Goal: Information Seeking & Learning: Learn about a topic

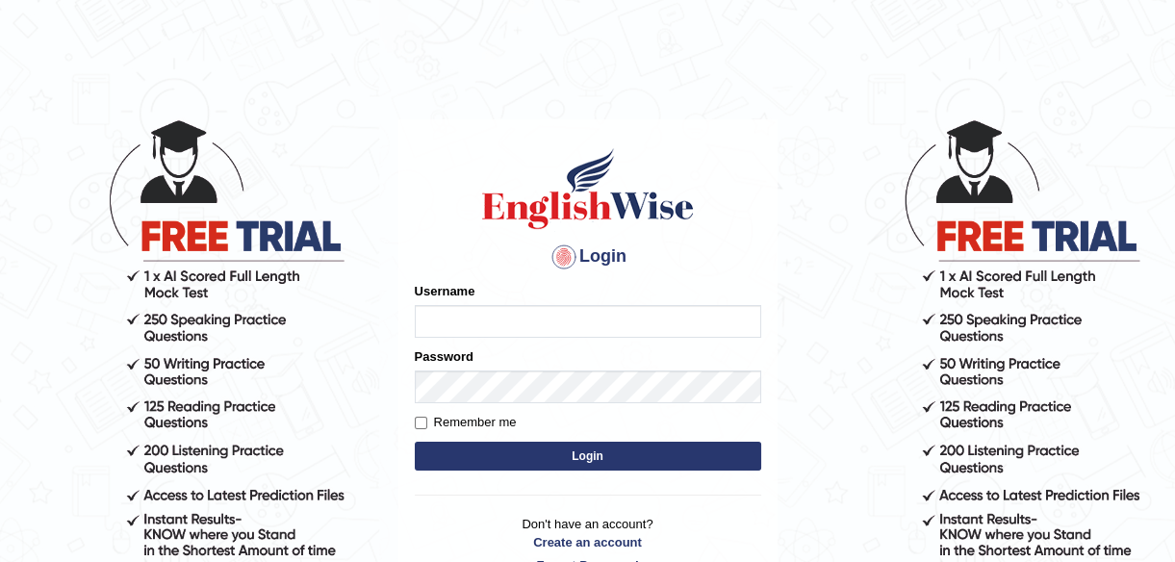
type input "ndip123"
click at [417, 422] on input "Remember me" at bounding box center [421, 423] width 13 height 13
checkbox input "true"
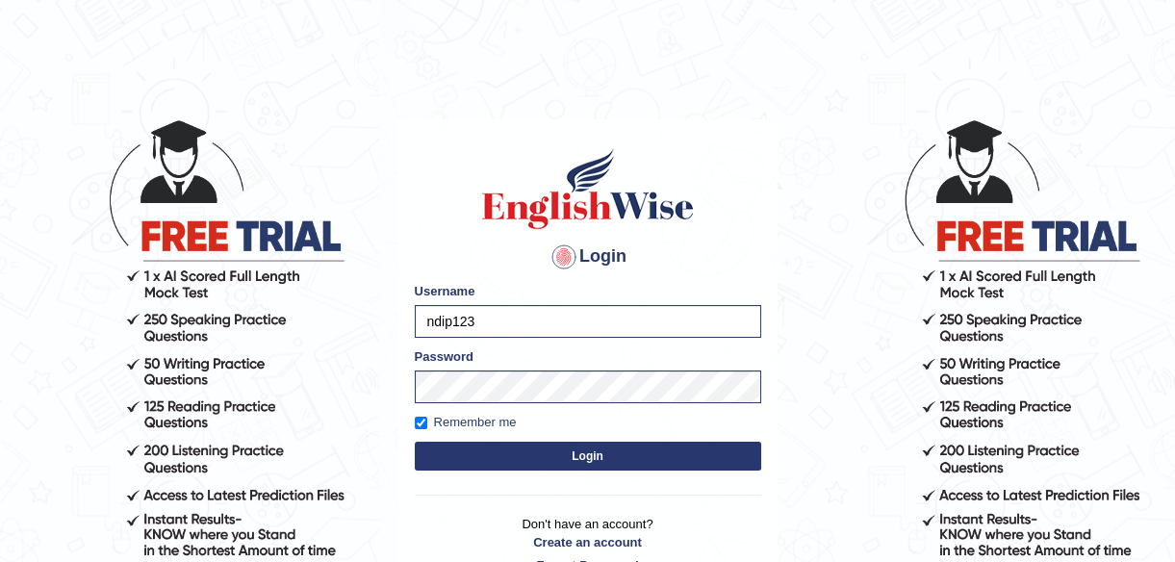
click at [592, 459] on button "Login" at bounding box center [588, 456] width 346 height 29
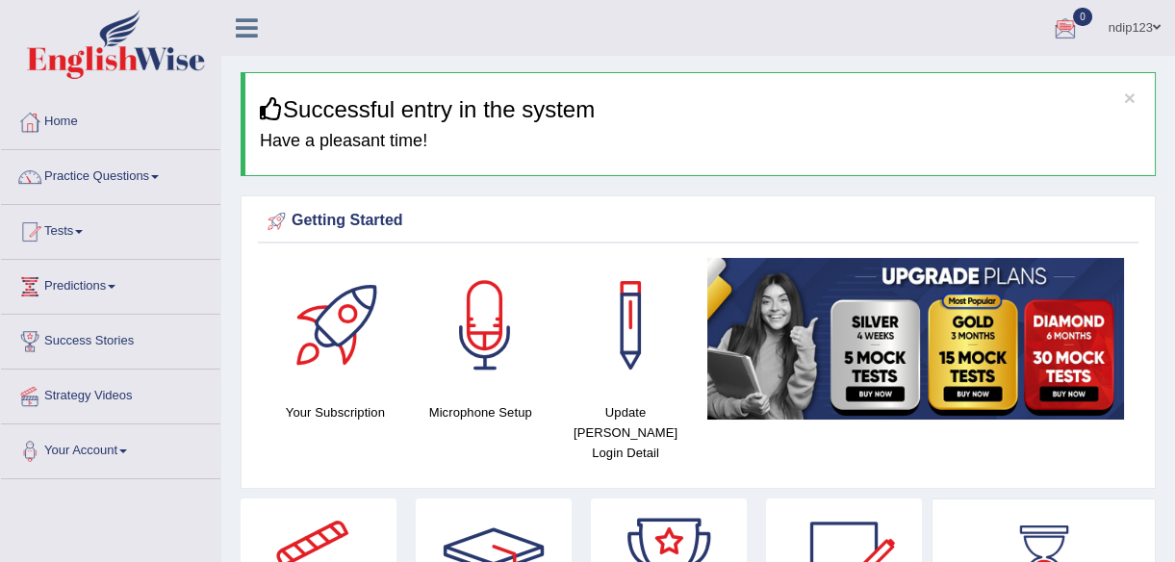
click at [113, 171] on link "Practice Questions" at bounding box center [110, 174] width 219 height 48
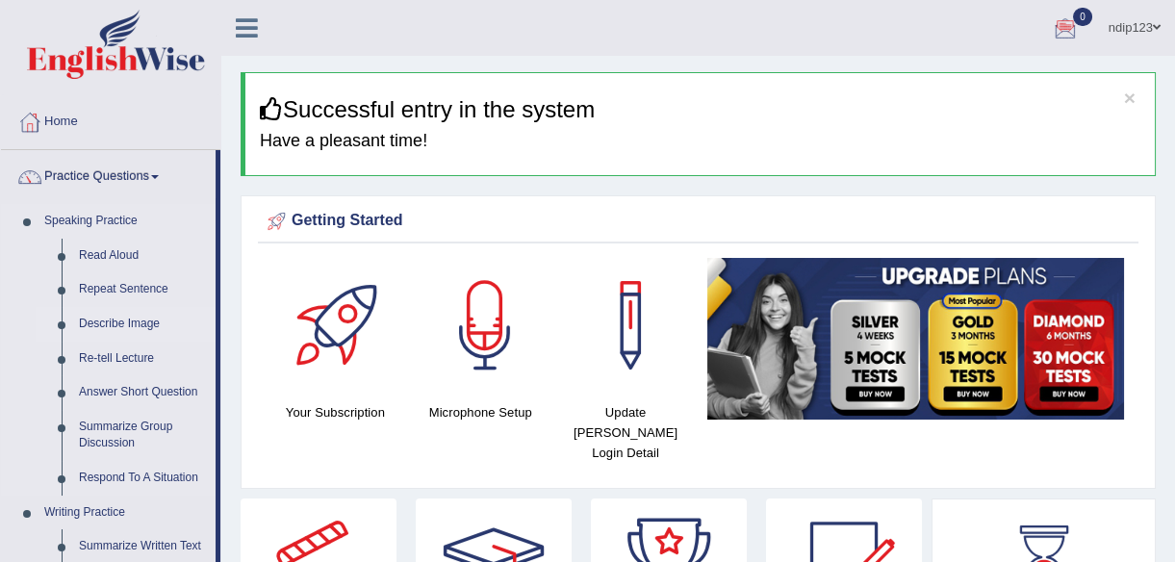
click at [99, 318] on link "Describe Image" at bounding box center [142, 324] width 145 height 35
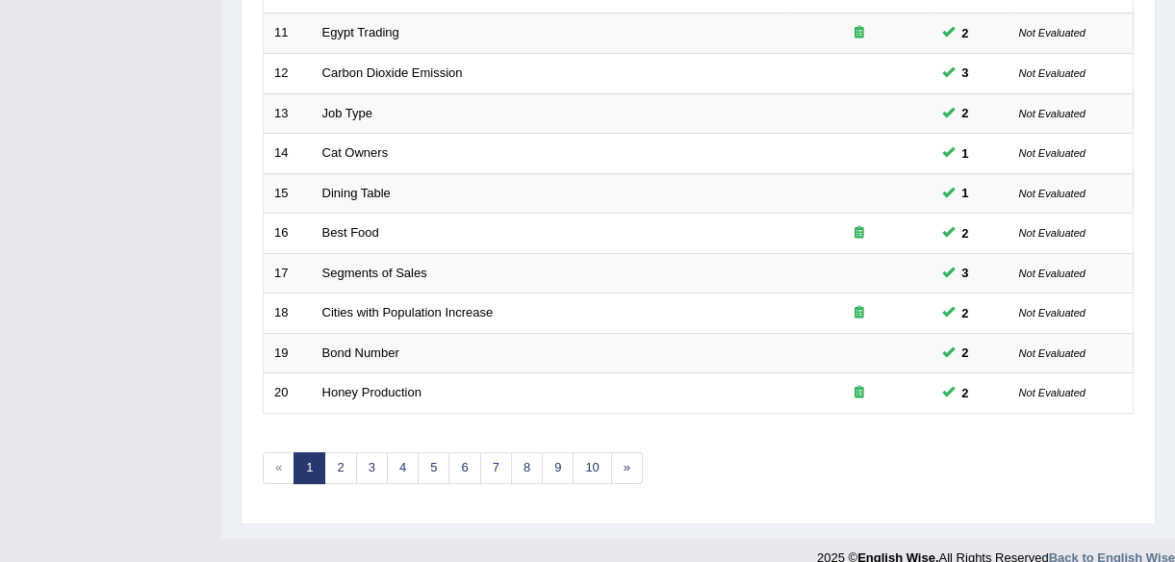
scroll to position [710, 0]
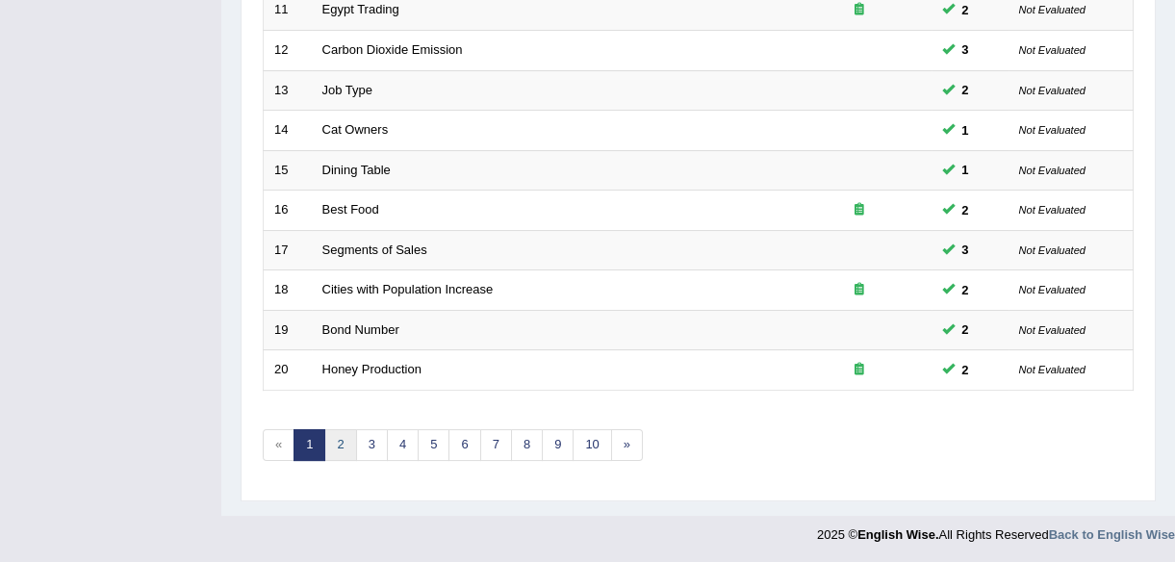
click at [337, 440] on link "2" at bounding box center [340, 445] width 32 height 32
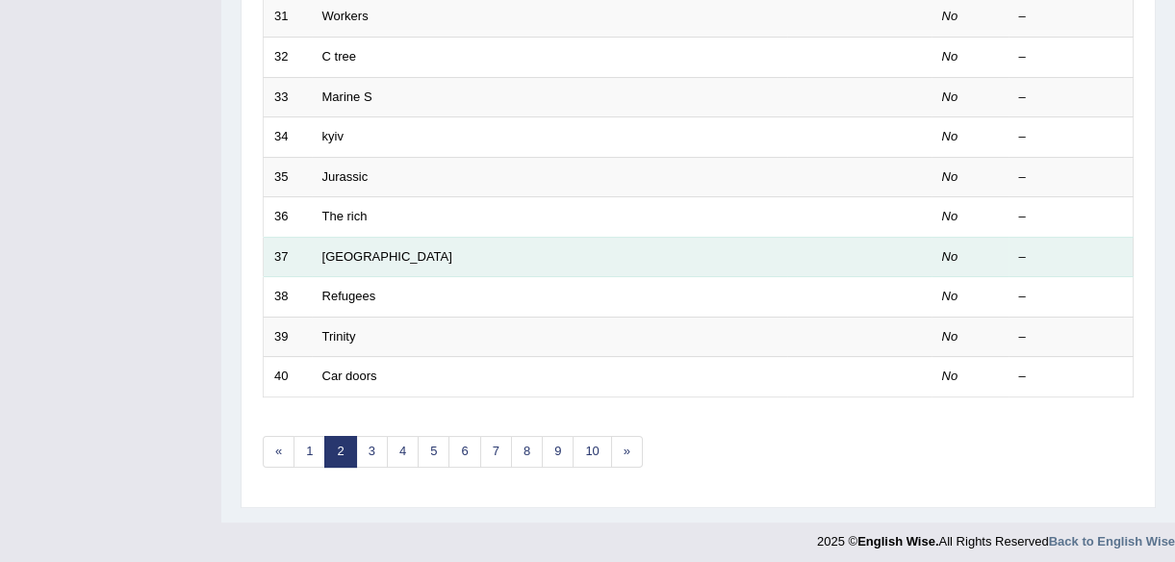
scroll to position [710, 0]
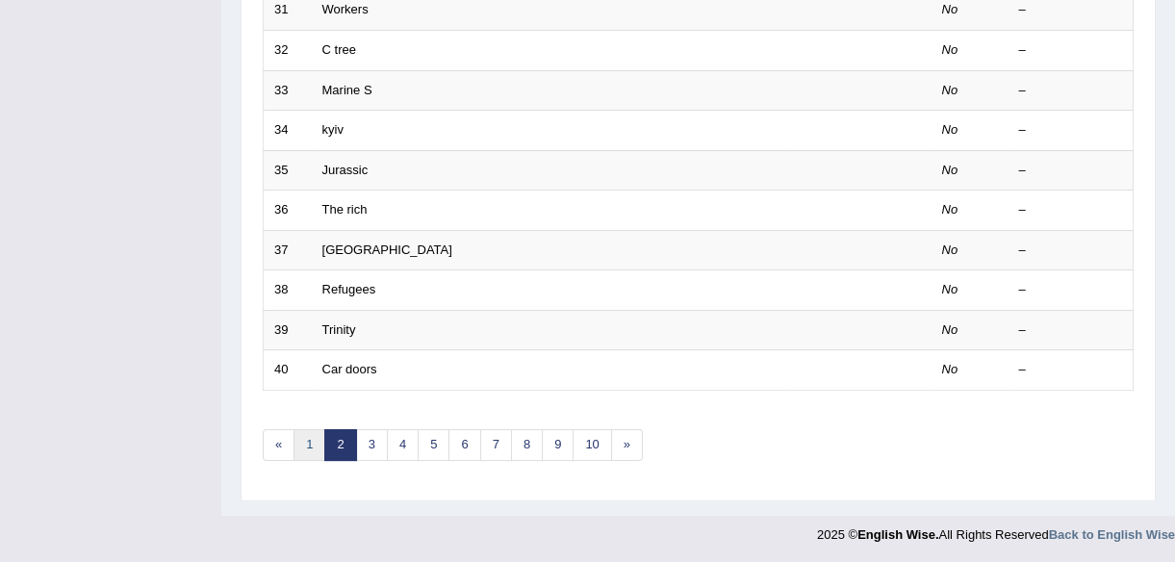
click at [315, 433] on link "1" at bounding box center [309, 445] width 32 height 32
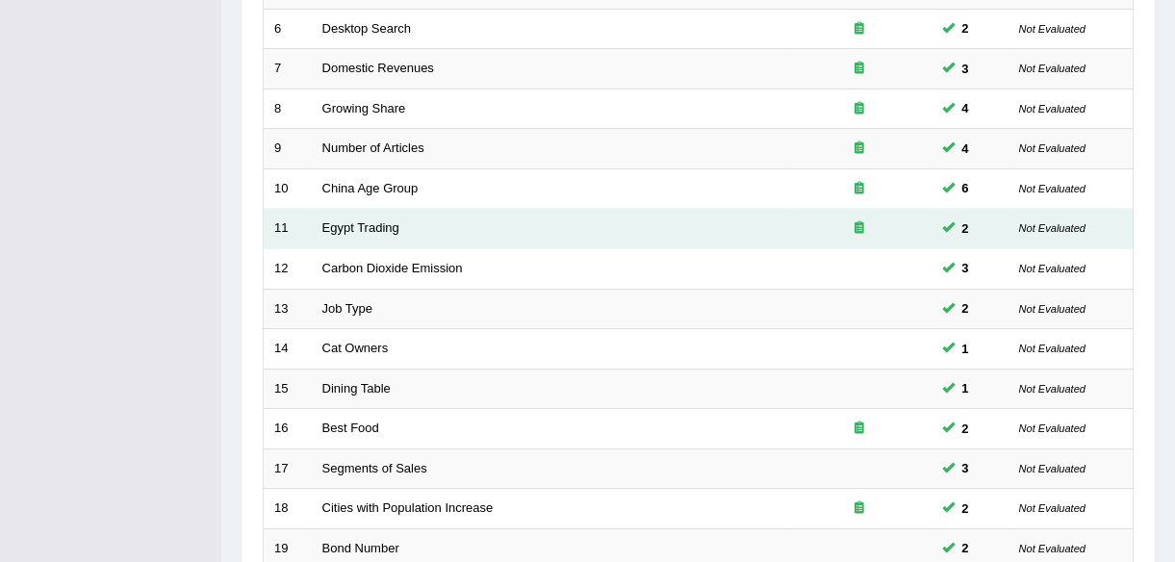
scroll to position [710, 0]
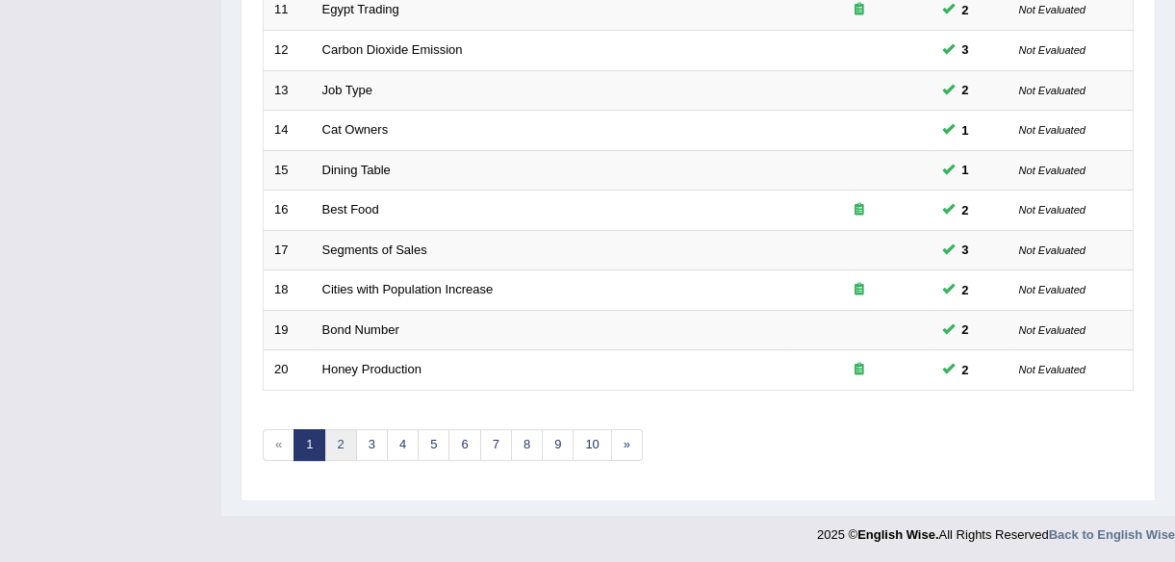
click at [339, 441] on link "2" at bounding box center [340, 445] width 32 height 32
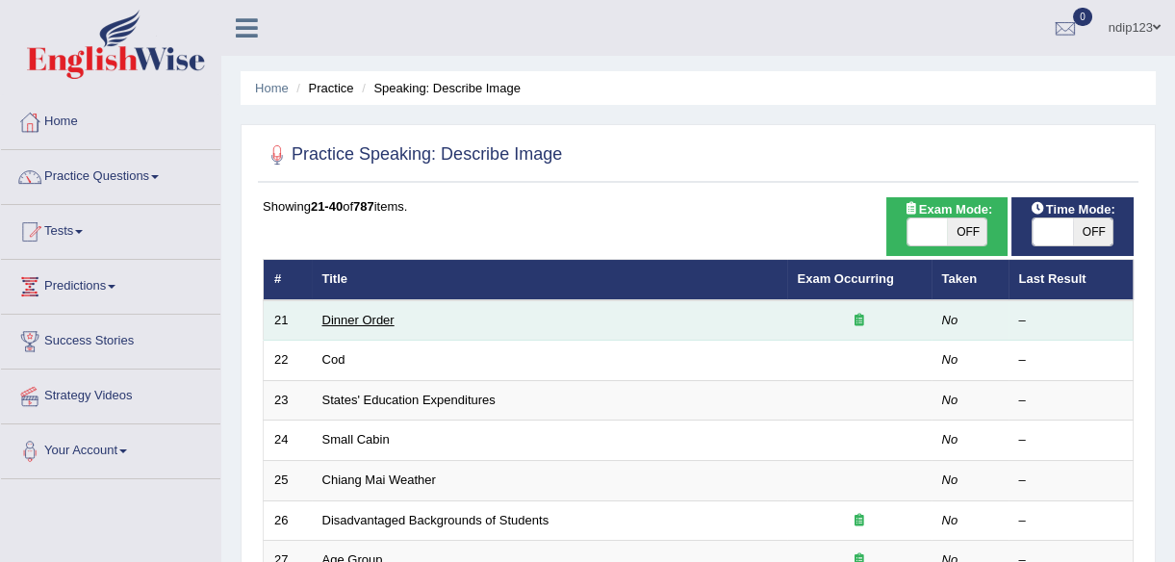
click at [348, 315] on link "Dinner Order" at bounding box center [358, 320] width 72 height 14
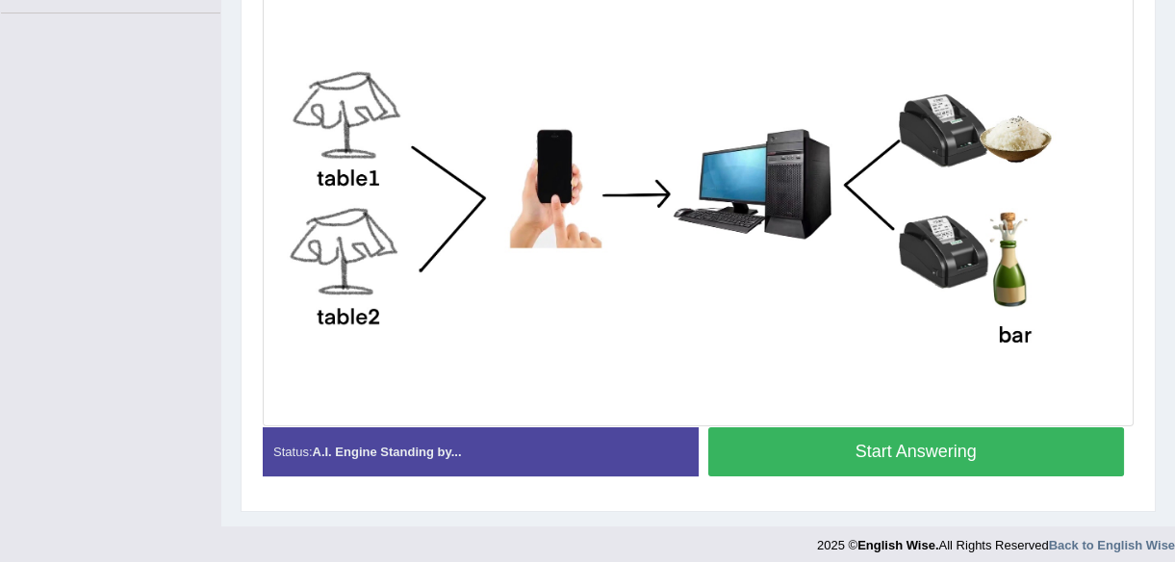
scroll to position [478, 0]
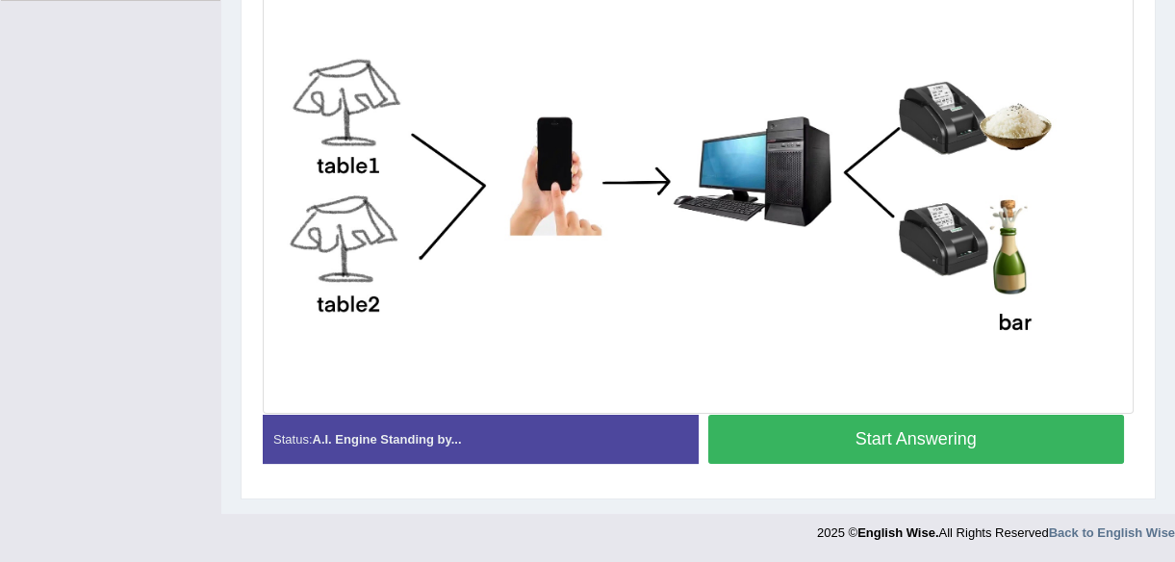
click at [947, 434] on button "Start Answering" at bounding box center [916, 439] width 417 height 49
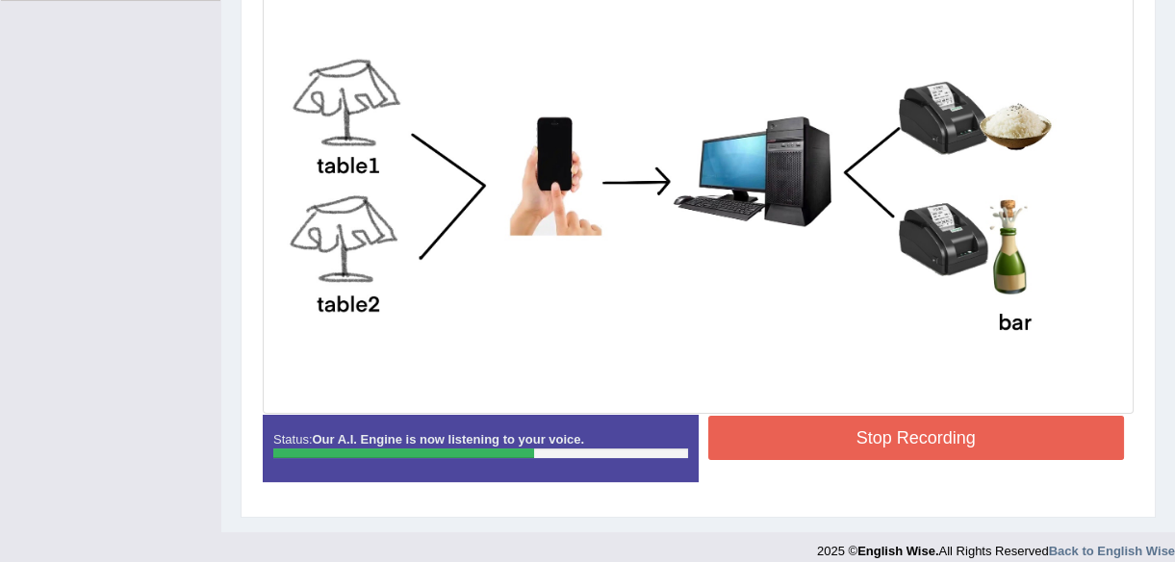
click at [902, 422] on button "Stop Recording" at bounding box center [916, 438] width 417 height 44
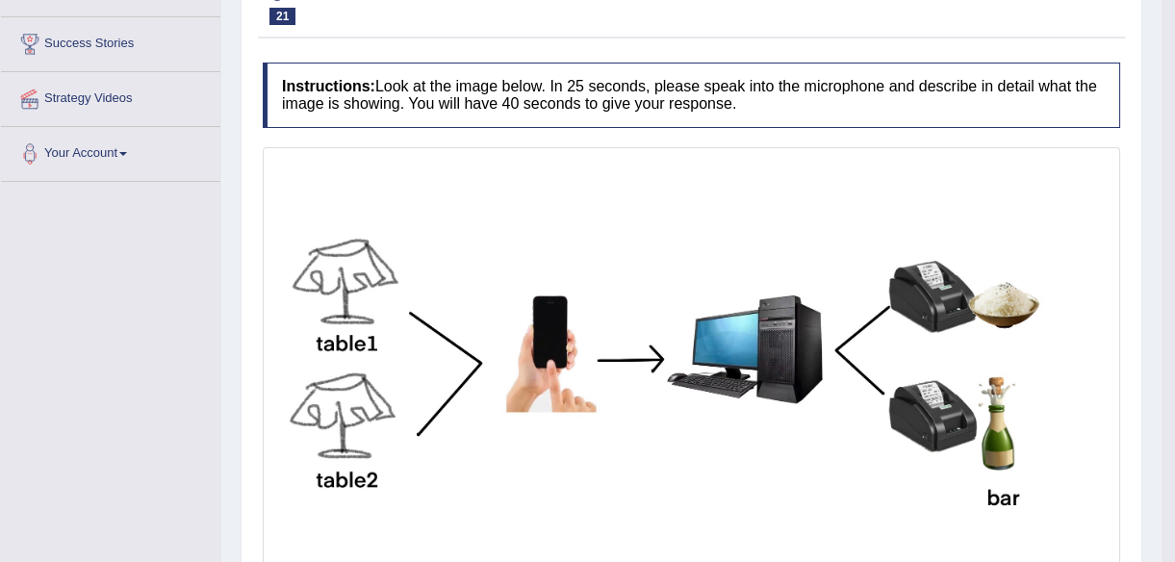
scroll to position [40, 0]
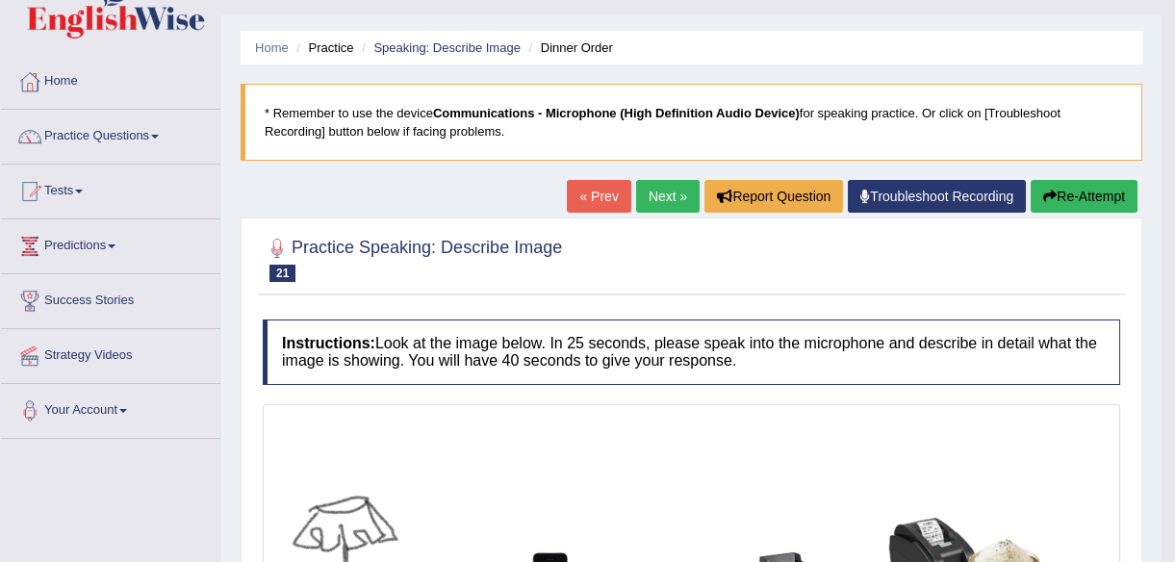
click at [671, 192] on link "Next »" at bounding box center [667, 196] width 63 height 33
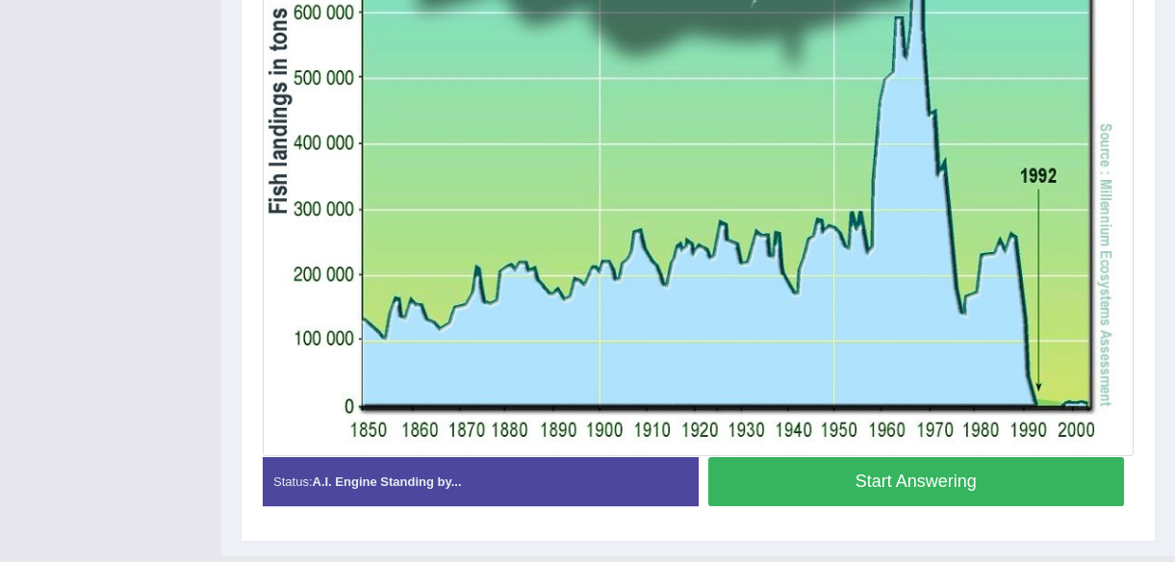
scroll to position [714, 0]
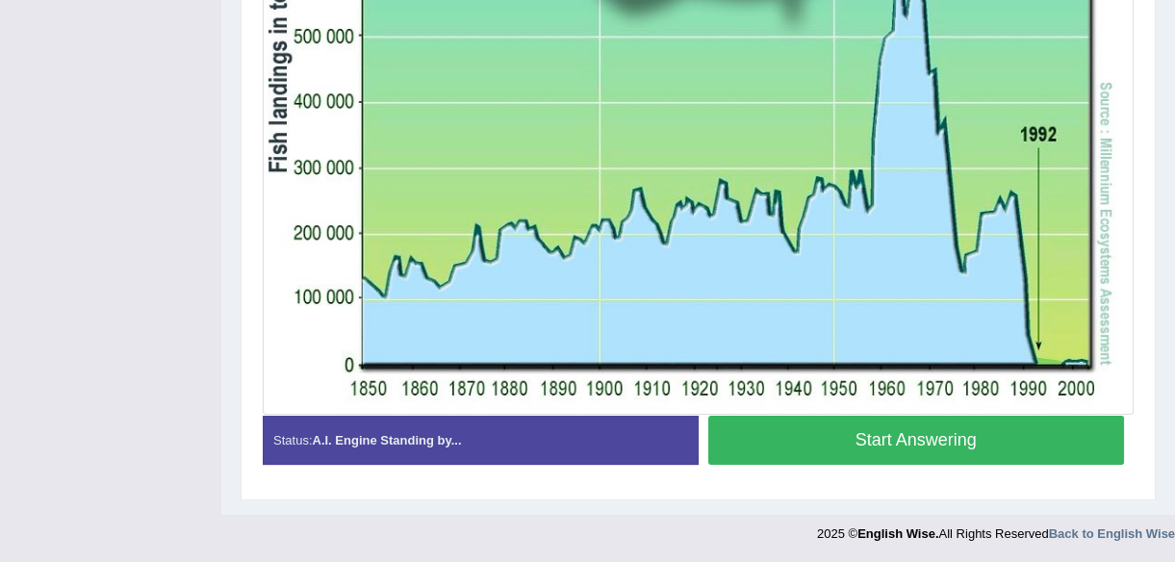
click at [880, 436] on button "Start Answering" at bounding box center [916, 440] width 417 height 49
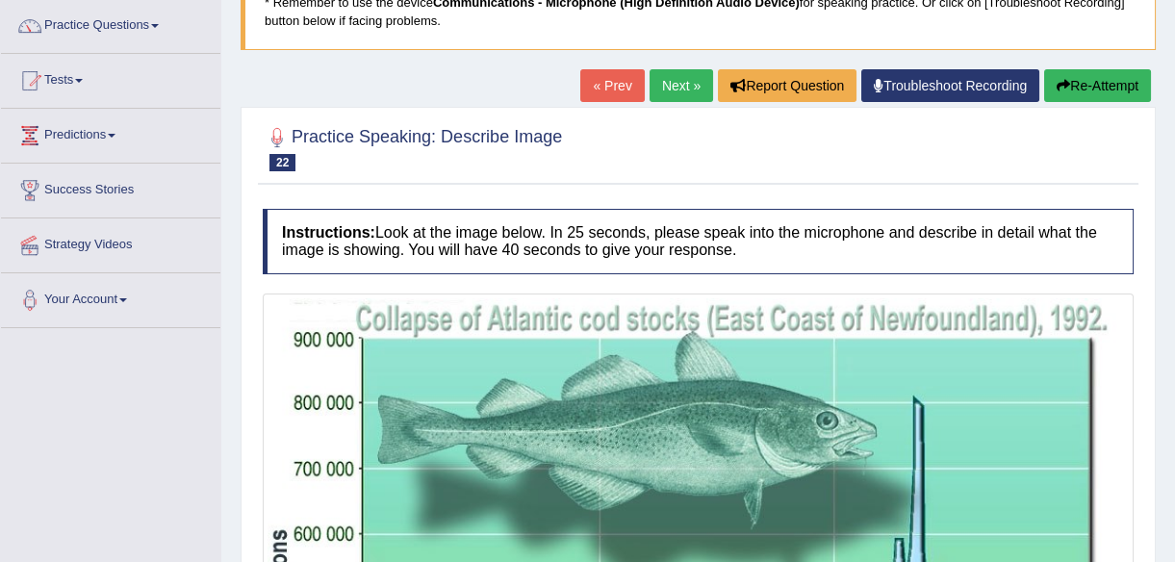
scroll to position [120, 0]
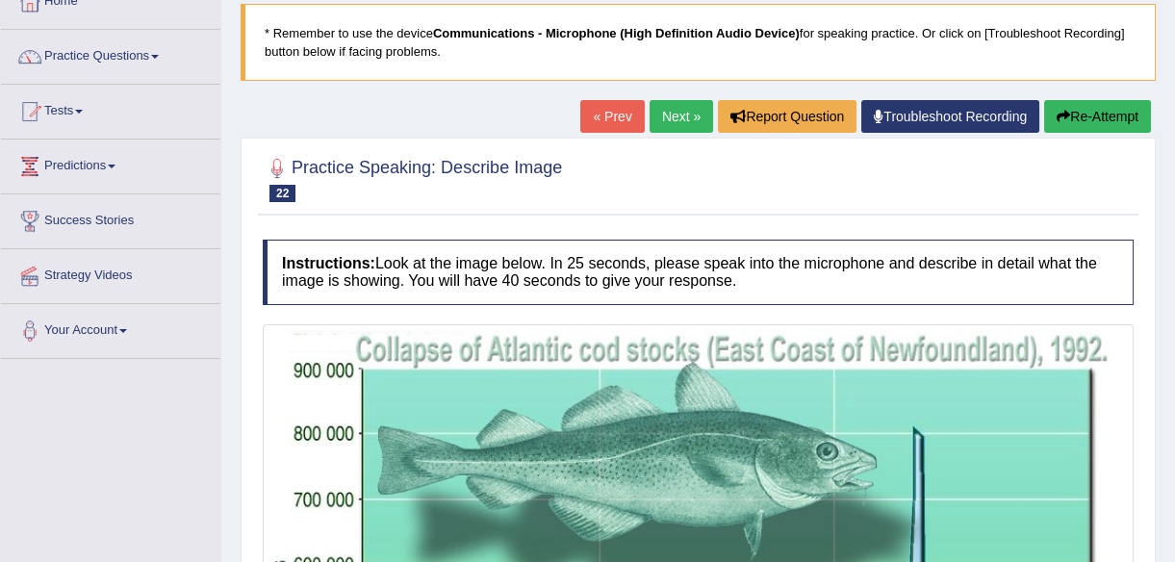
click at [617, 114] on link "« Prev" at bounding box center [611, 116] width 63 height 33
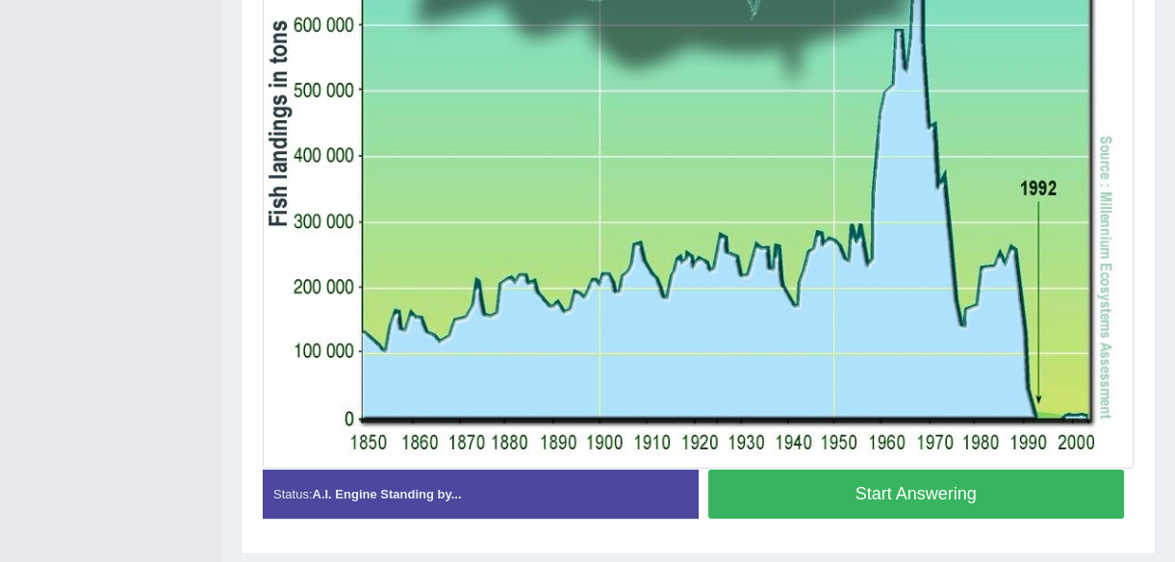
scroll to position [699, 0]
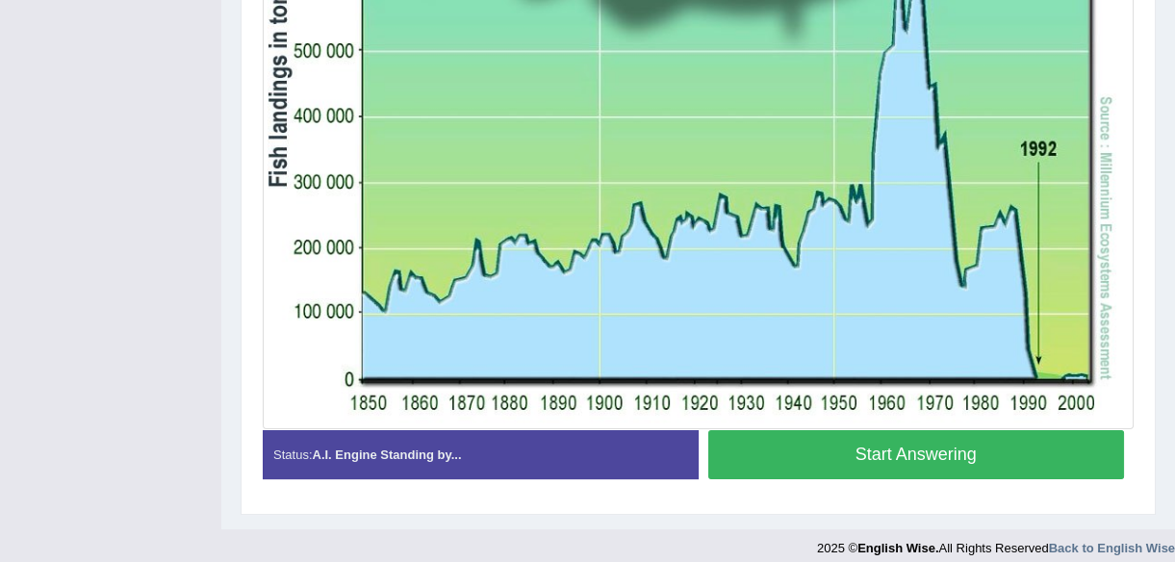
click at [919, 447] on button "Start Answering" at bounding box center [916, 454] width 417 height 49
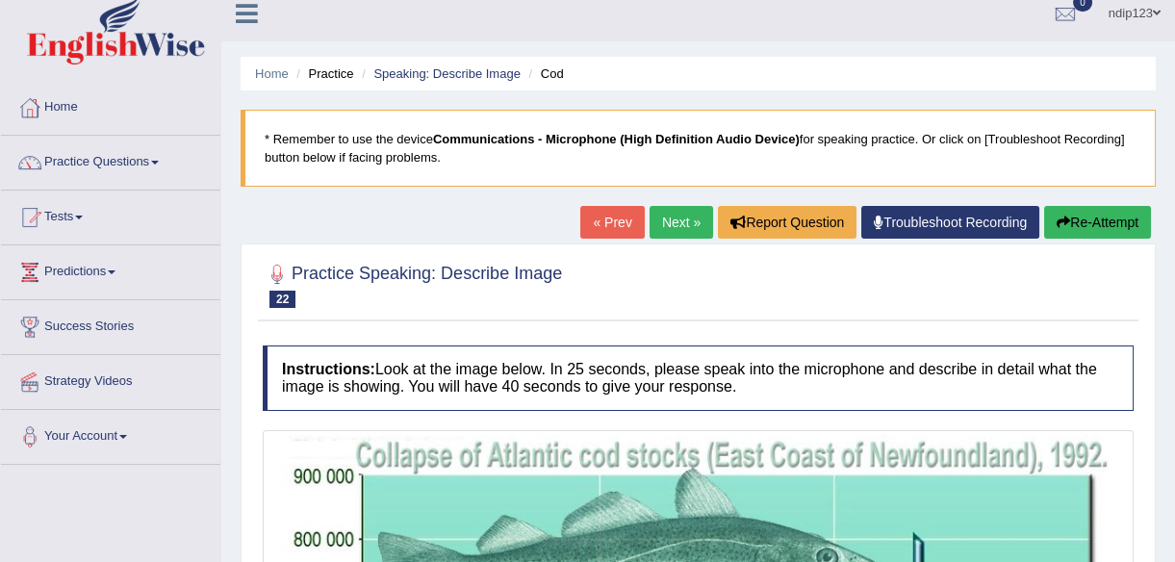
scroll to position [0, 0]
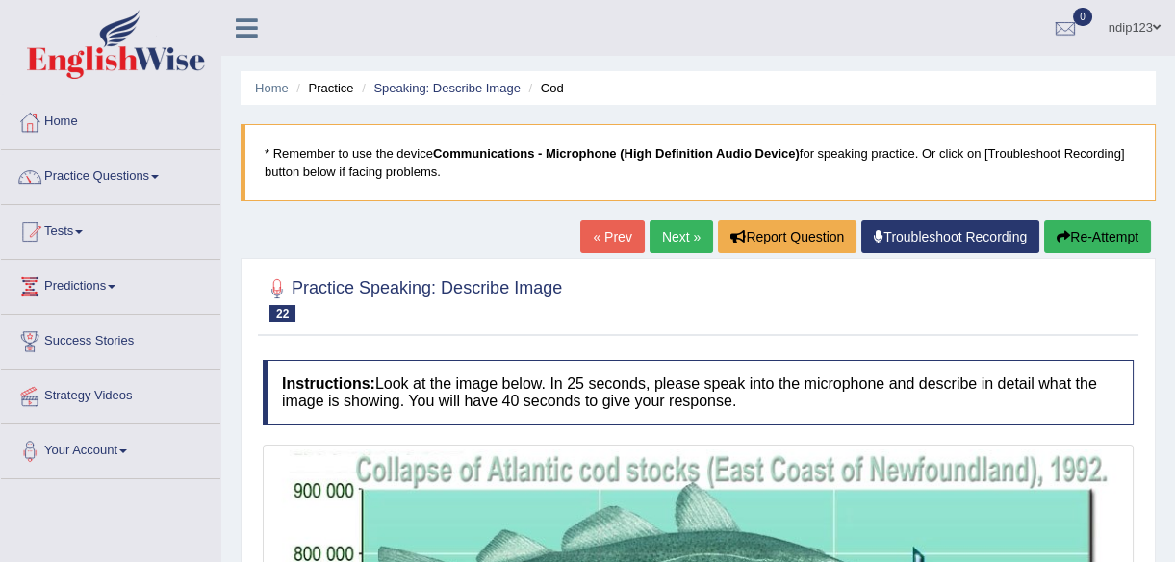
click at [613, 233] on link "« Prev" at bounding box center [611, 236] width 63 height 33
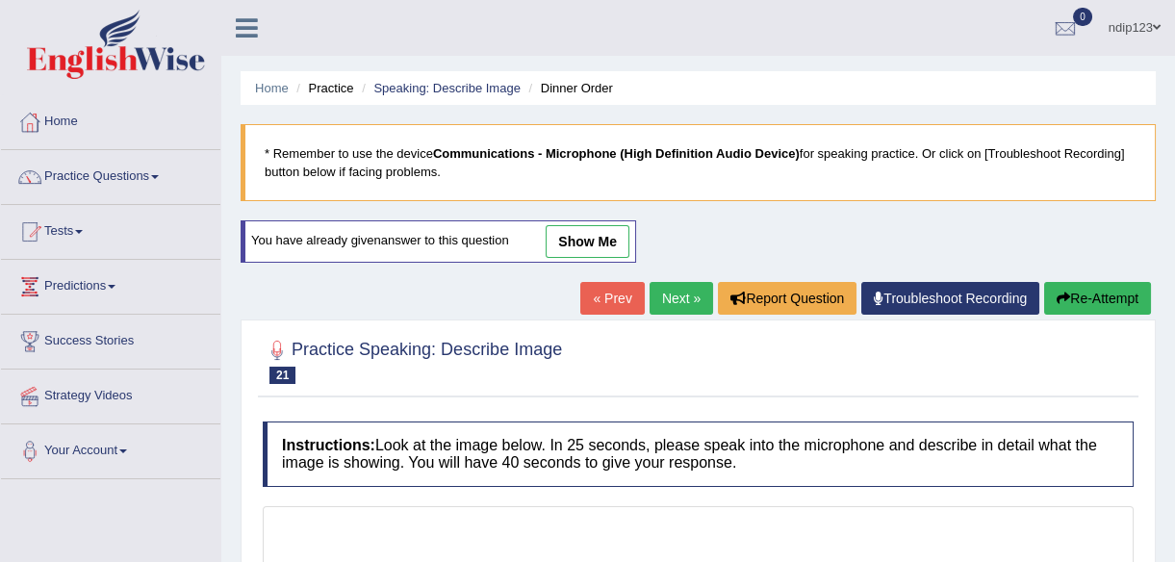
click at [673, 297] on link "Next »" at bounding box center [680, 298] width 63 height 33
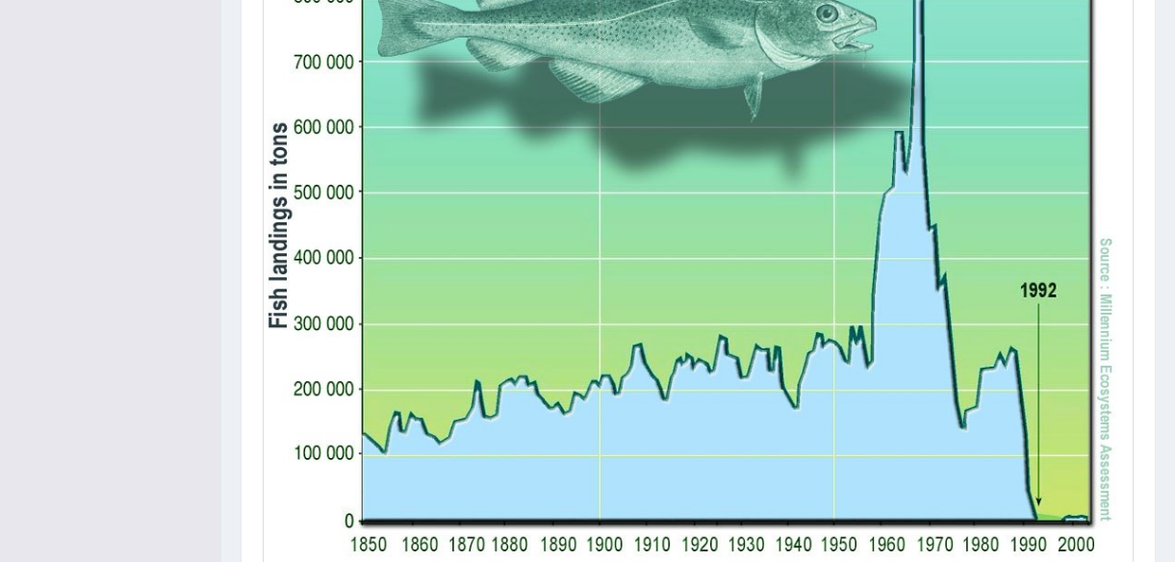
scroll to position [612, 0]
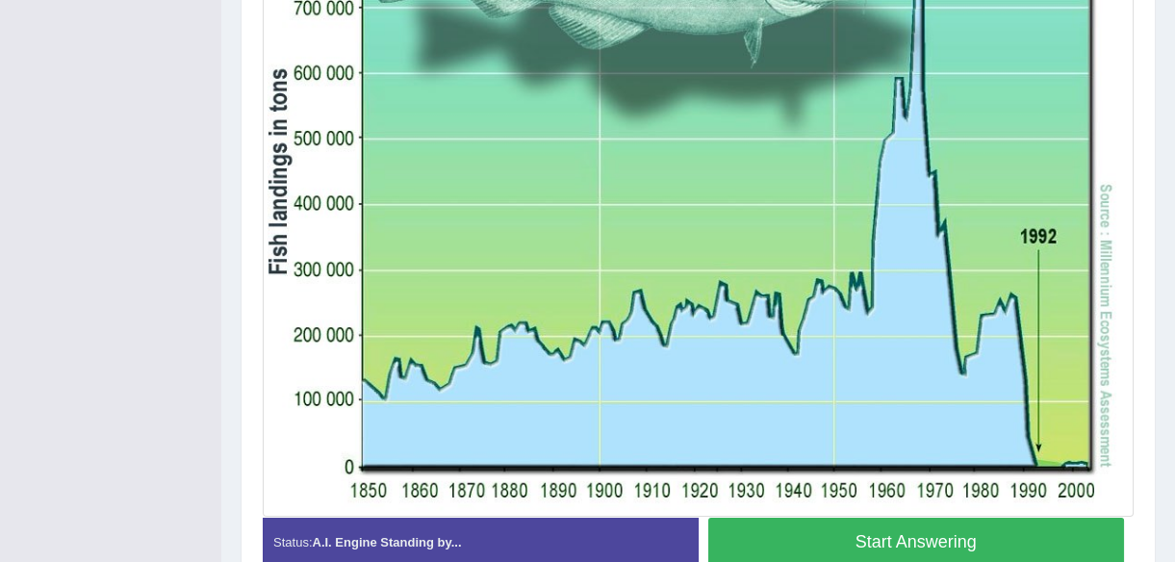
click at [927, 530] on button "Start Answering" at bounding box center [916, 542] width 417 height 49
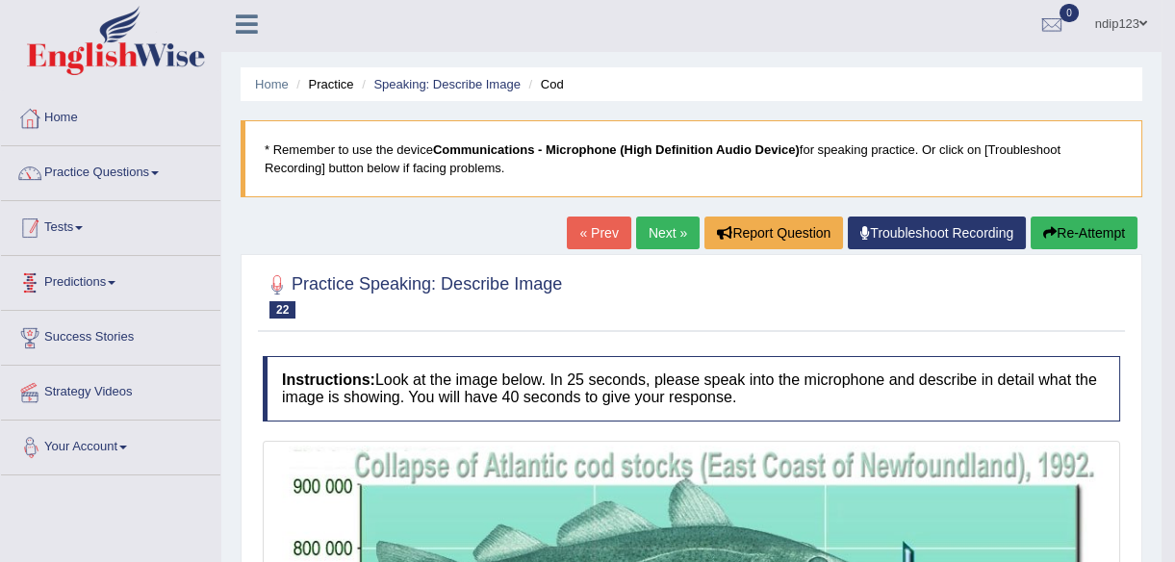
scroll to position [0, 0]
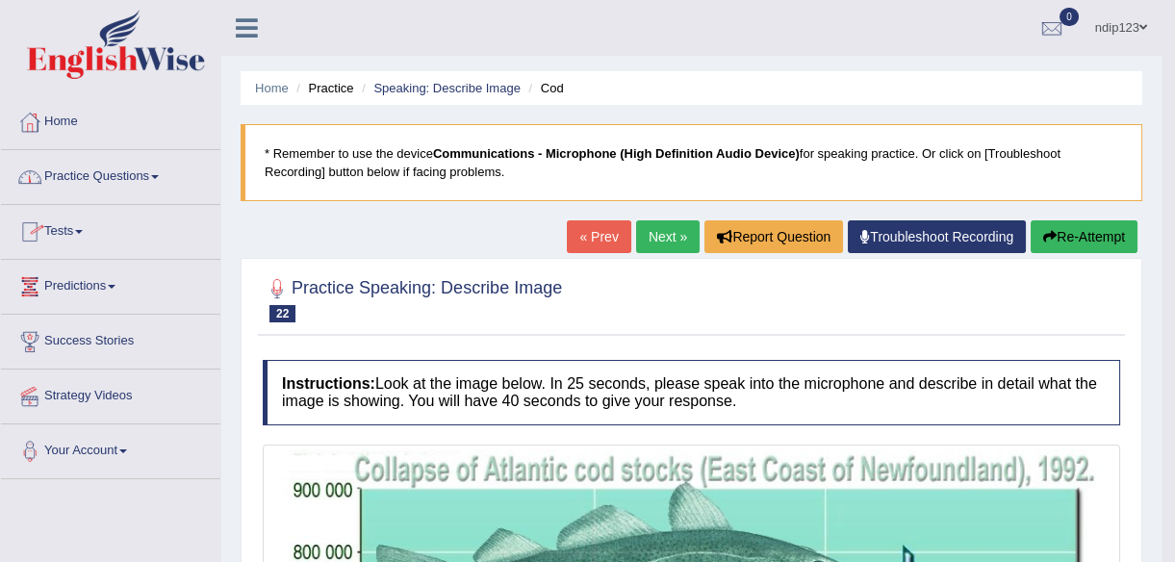
click at [138, 168] on link "Practice Questions" at bounding box center [110, 174] width 219 height 48
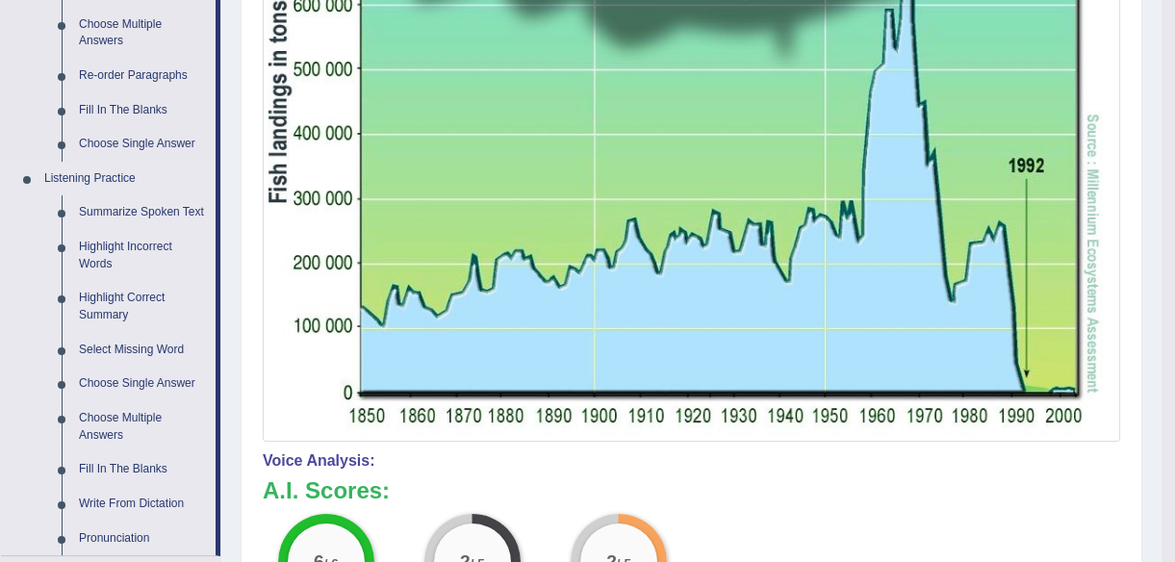
scroll to position [674, 0]
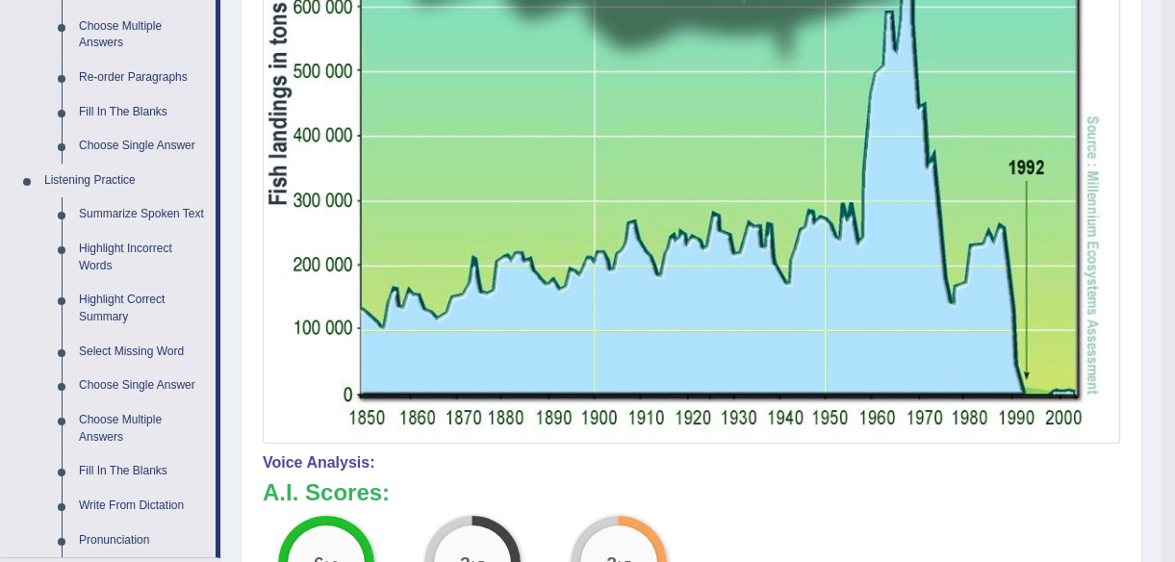
click at [123, 209] on link "Summarize Spoken Text" at bounding box center [142, 214] width 145 height 35
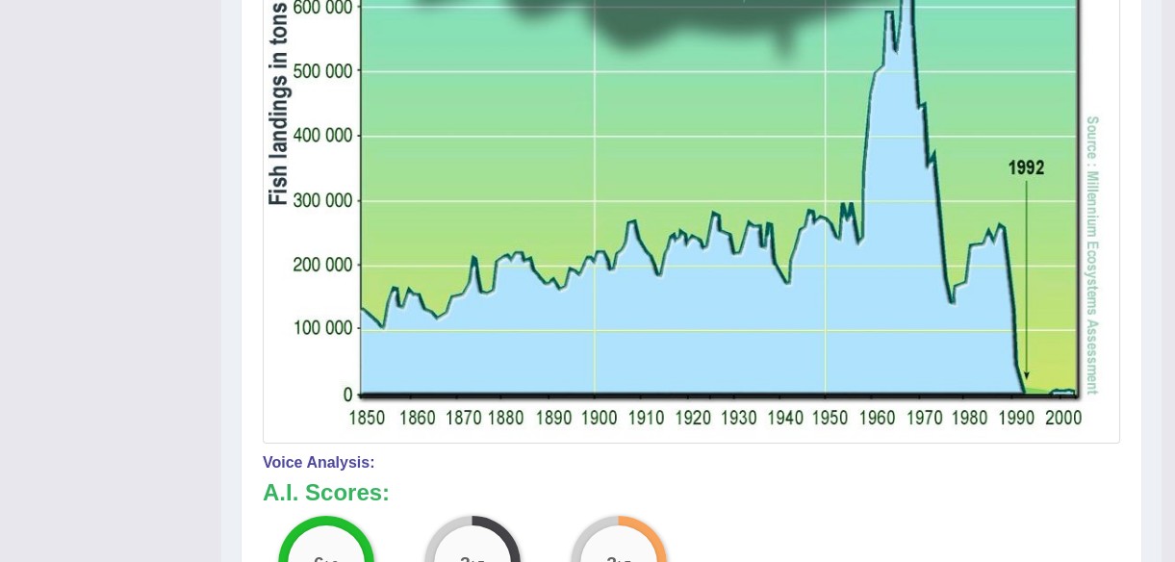
scroll to position [232, 0]
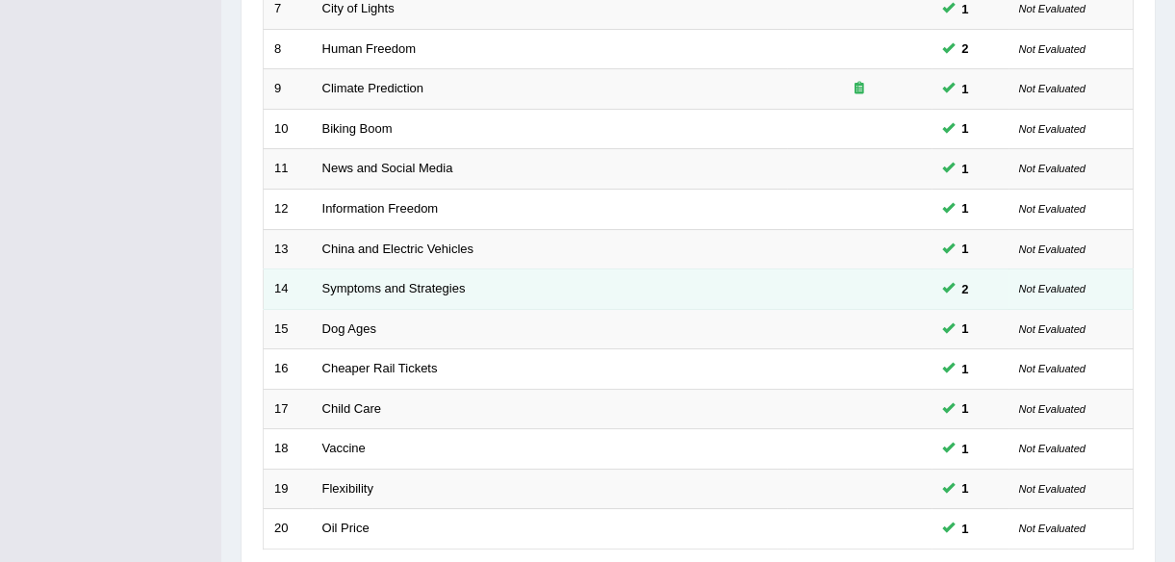
scroll to position [710, 0]
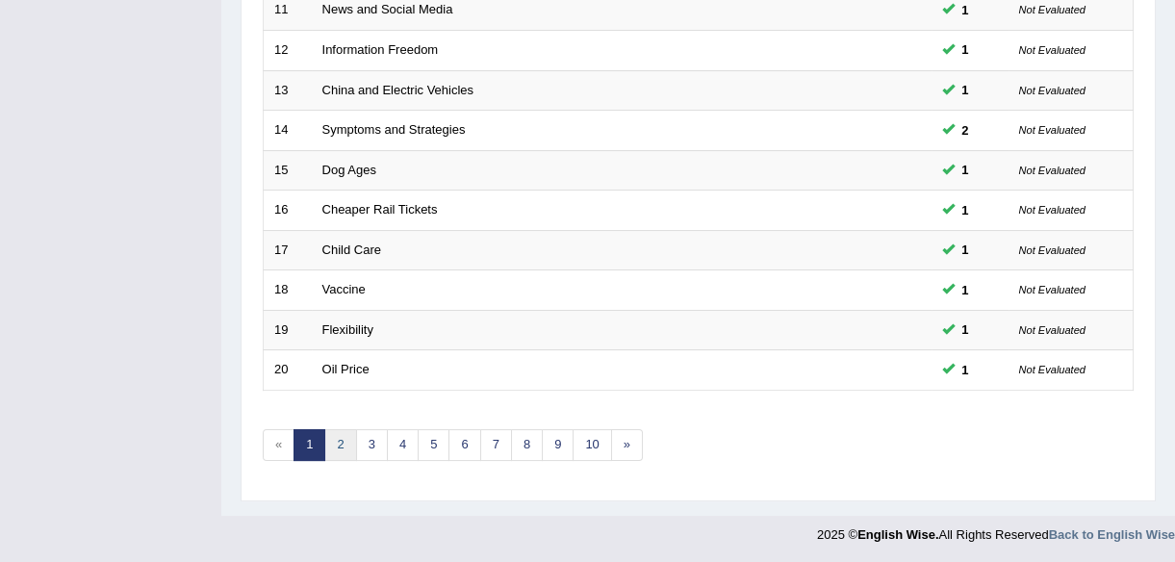
click at [338, 442] on link "2" at bounding box center [340, 445] width 32 height 32
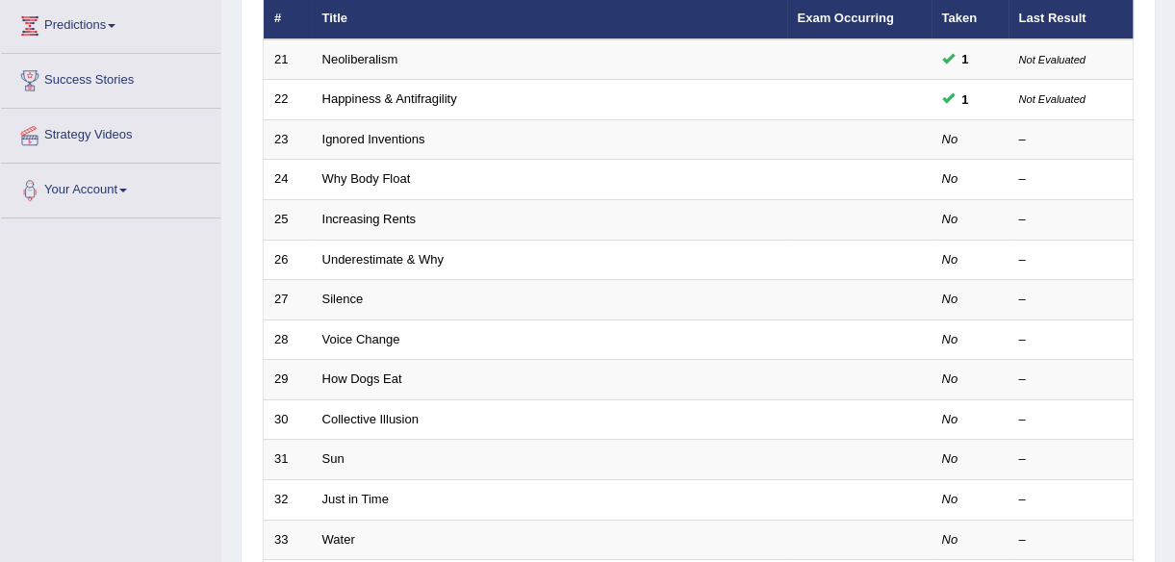
scroll to position [87, 0]
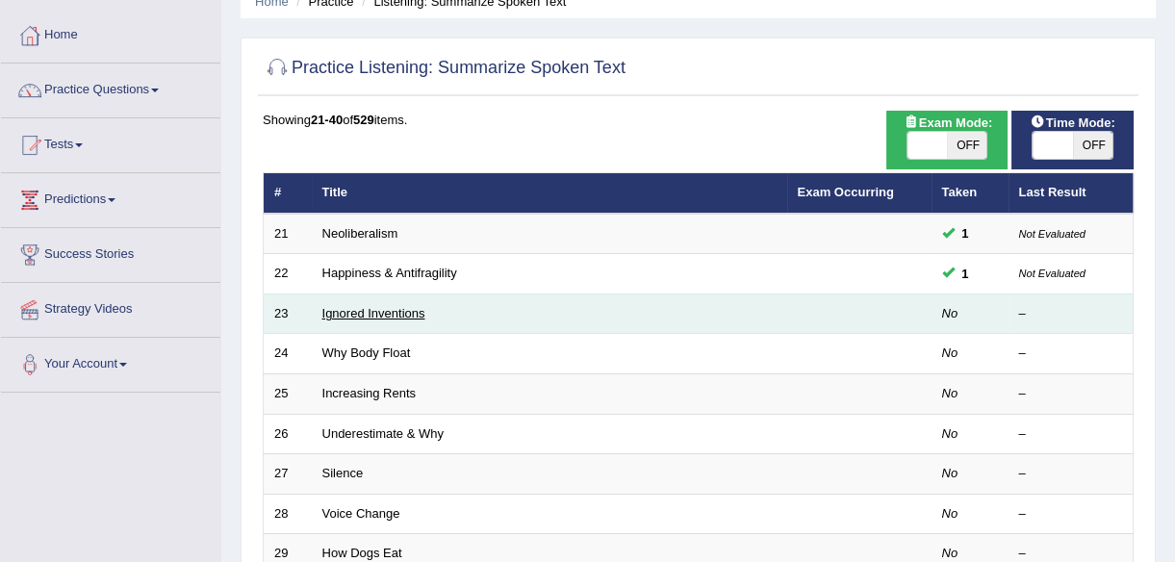
click at [356, 307] on link "Ignored Inventions" at bounding box center [373, 313] width 103 height 14
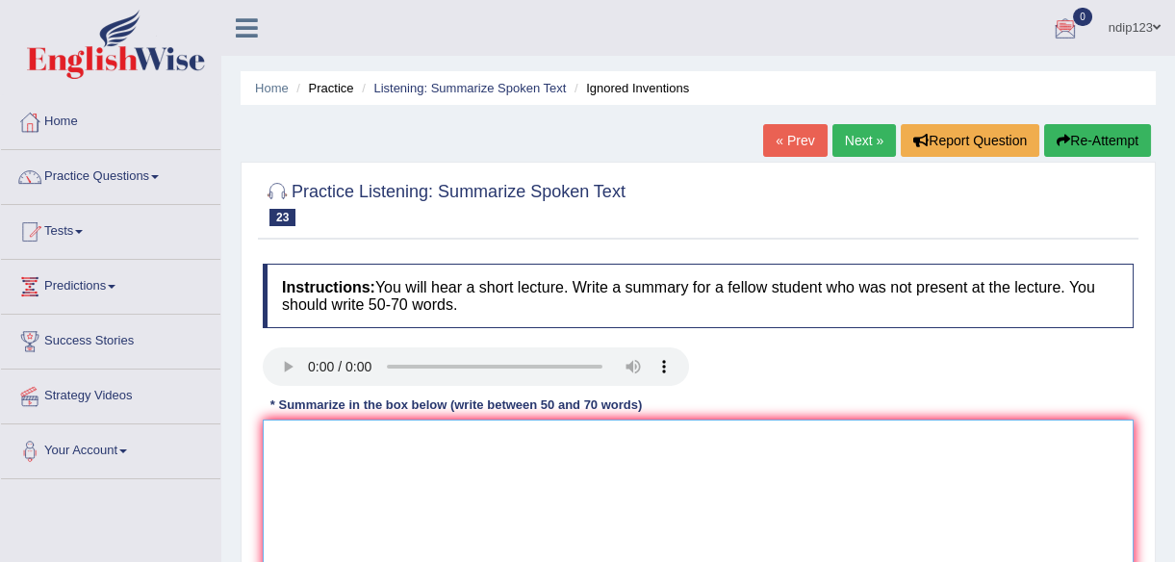
click at [388, 473] on textarea at bounding box center [698, 512] width 871 height 187
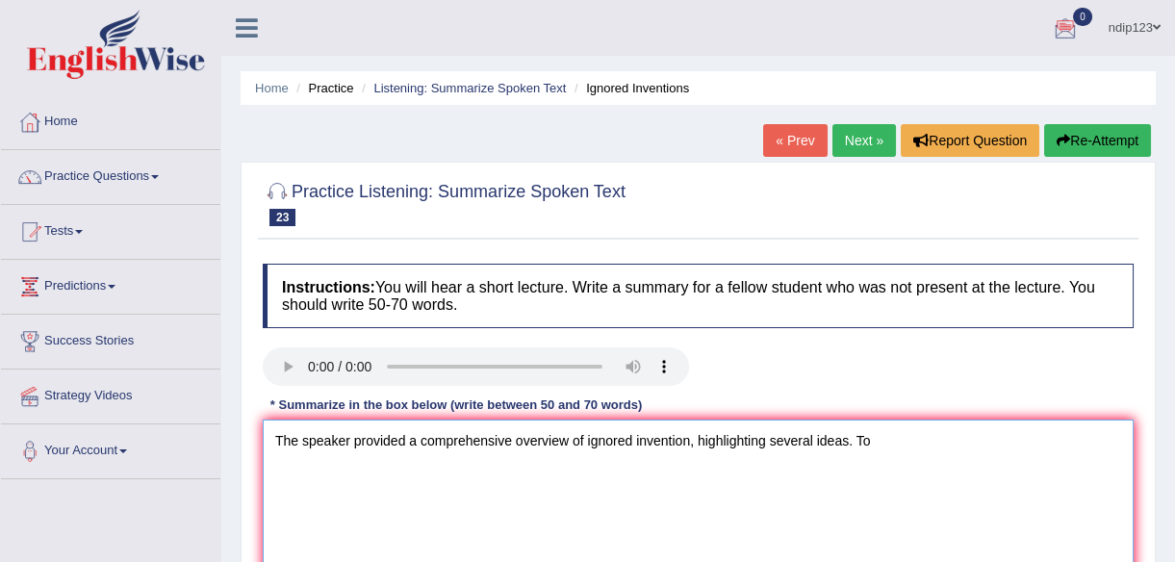
paste textarea "Thank You, Best Regards,"
drag, startPoint x: 343, startPoint y: 497, endPoint x: 273, endPoint y: 461, distance: 79.2
click at [273, 461] on textarea "The speaker provided a comprehensive overview of ignored invention, highlightin…" at bounding box center [698, 512] width 871 height 187
drag, startPoint x: 357, startPoint y: 498, endPoint x: 269, endPoint y: 505, distance: 87.8
click at [273, 500] on textarea "The speaker provided a comprehensive overview of ignored invention, highlightin…" at bounding box center [698, 512] width 871 height 187
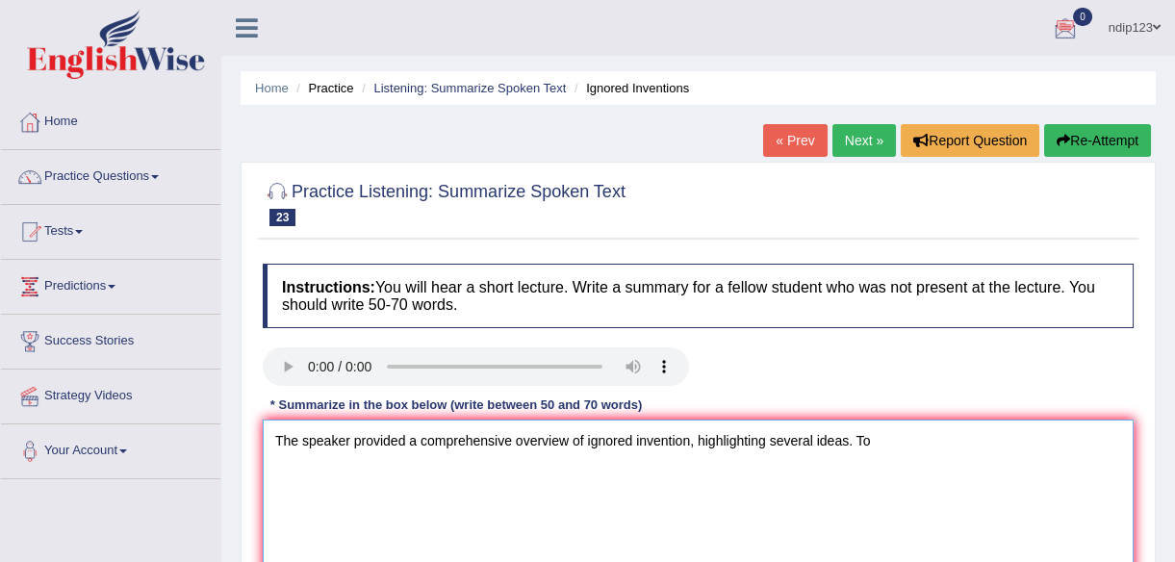
click at [878, 442] on textarea "The speaker provided a comprehensive overview of ignored invention, highlightin…" at bounding box center [698, 512] width 871 height 187
paste textarea "b"
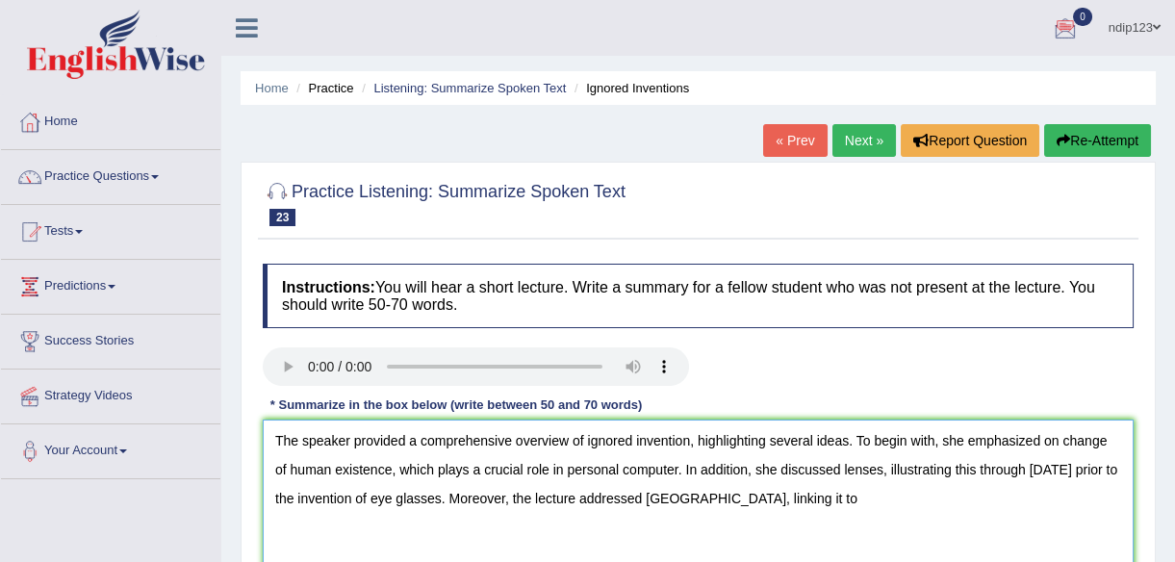
click at [772, 494] on textarea "The speaker provided a comprehensive overview of ignored invention, highlightin…" at bounding box center [698, 512] width 871 height 187
click at [971, 498] on textarea "The speaker provided a comprehensive overview of ignored invention, highlightin…" at bounding box center [698, 512] width 871 height 187
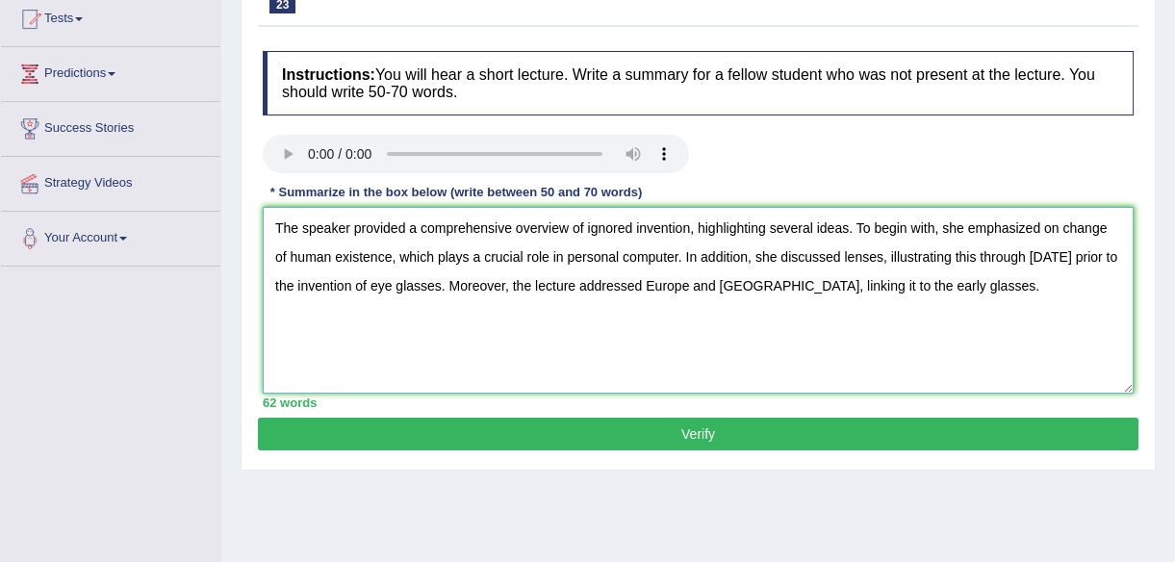
scroll to position [174, 0]
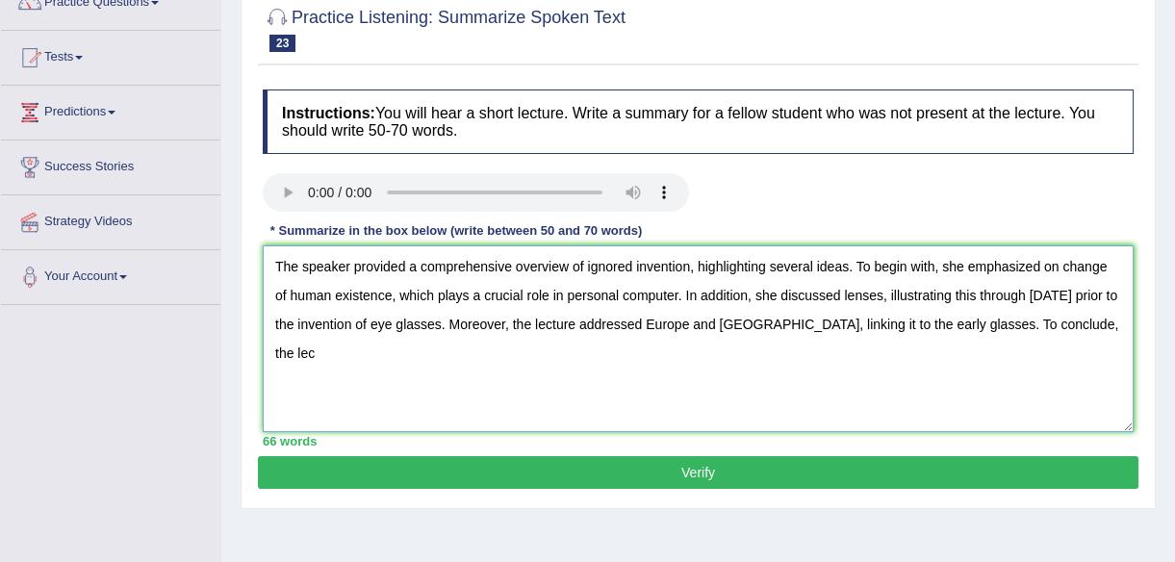
click at [1044, 320] on textarea "The speaker provided a comprehensive overview of ignored invention, highlightin…" at bounding box center [698, 338] width 871 height 187
click at [1095, 321] on textarea "The speaker provided a comprehensive overview of ignored invention, highlightin…" at bounding box center [698, 338] width 871 height 187
click at [318, 343] on textarea "The speaker provided a comprehensive overview of ignored invention, highlightin…" at bounding box center [698, 338] width 871 height 187
type textarea "The speaker provided a comprehensive overview of ignored invention, highlightin…"
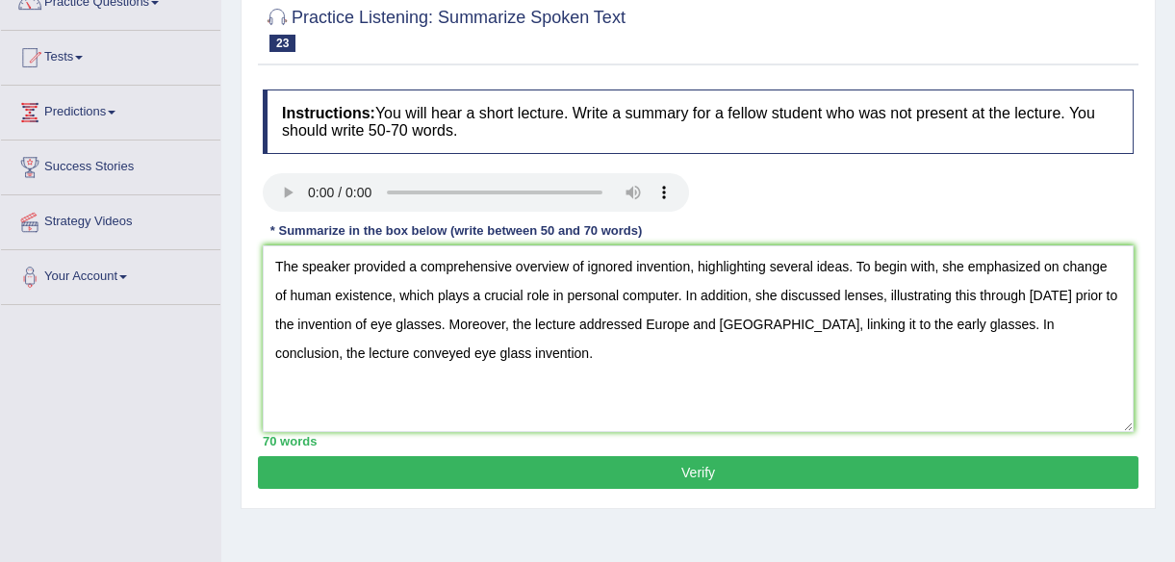
click at [691, 470] on button "Verify" at bounding box center [698, 472] width 880 height 33
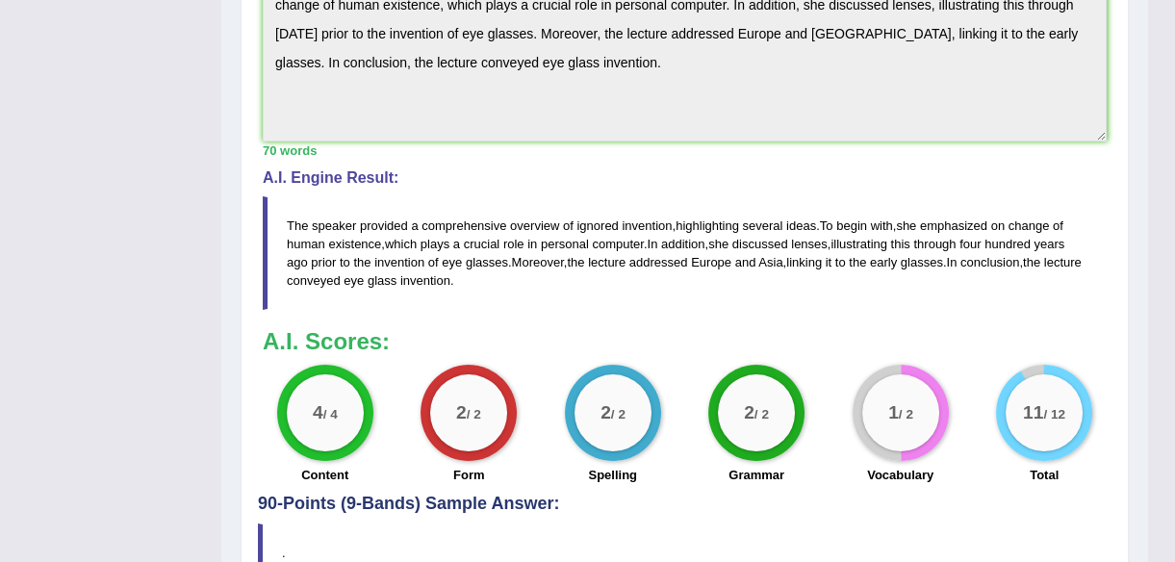
scroll to position [699, 0]
